Goal: Task Accomplishment & Management: Use online tool/utility

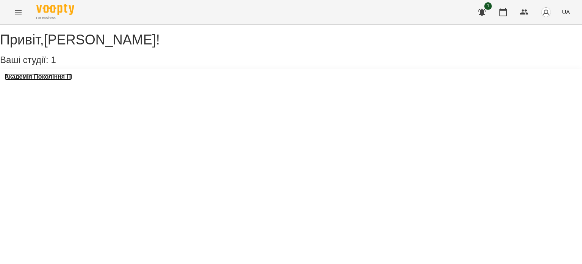
click at [59, 80] on h3 "Академія Покоління ІТ" at bounding box center [38, 76] width 67 height 7
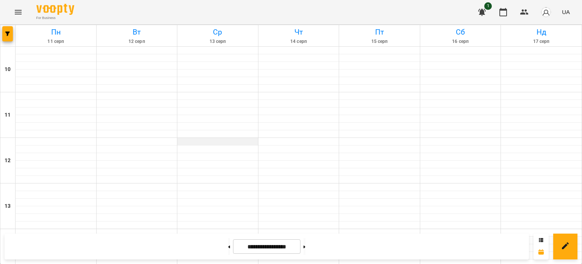
scroll to position [408, 0]
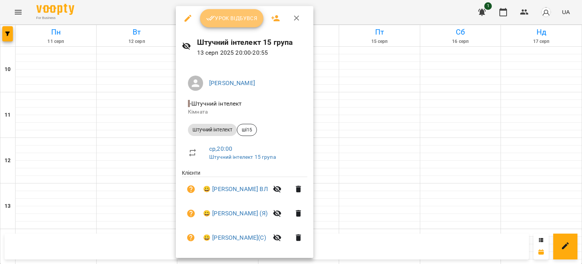
click at [248, 17] on span "Урок відбувся" at bounding box center [232, 18] width 52 height 9
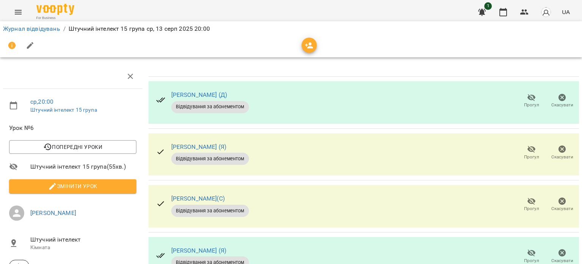
scroll to position [190, 0]
